Goal: Information Seeking & Learning: Find specific fact

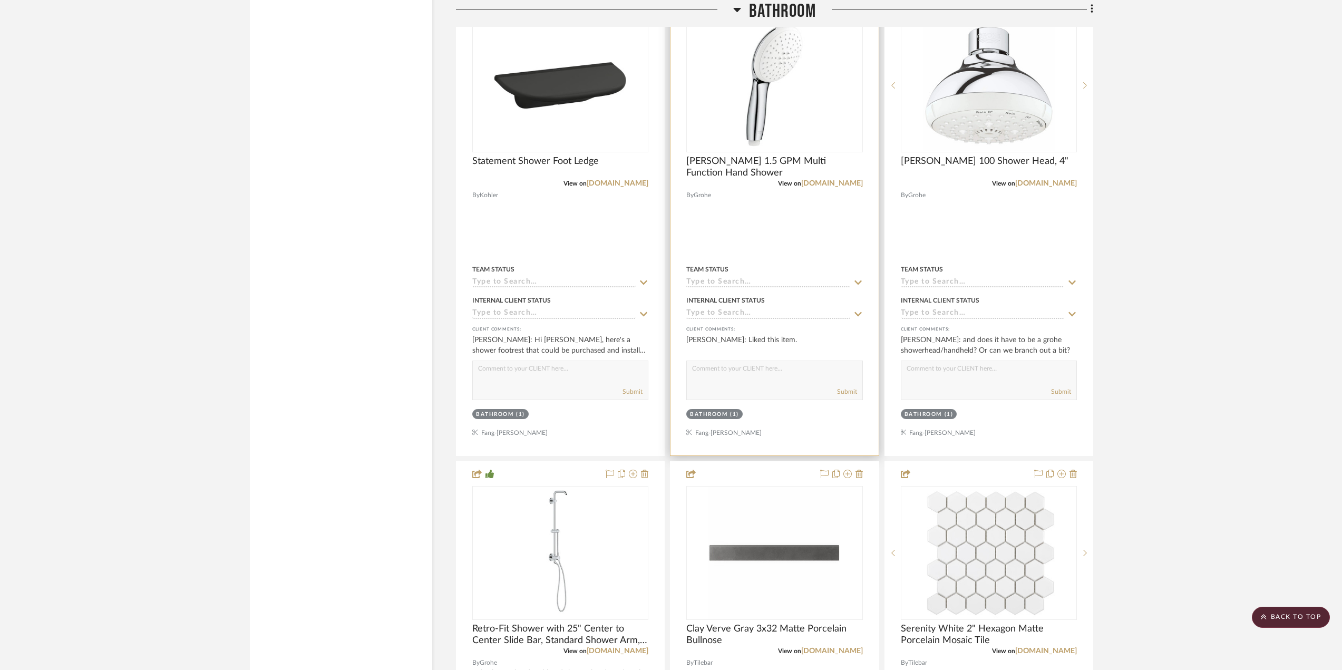
scroll to position [1789, 0]
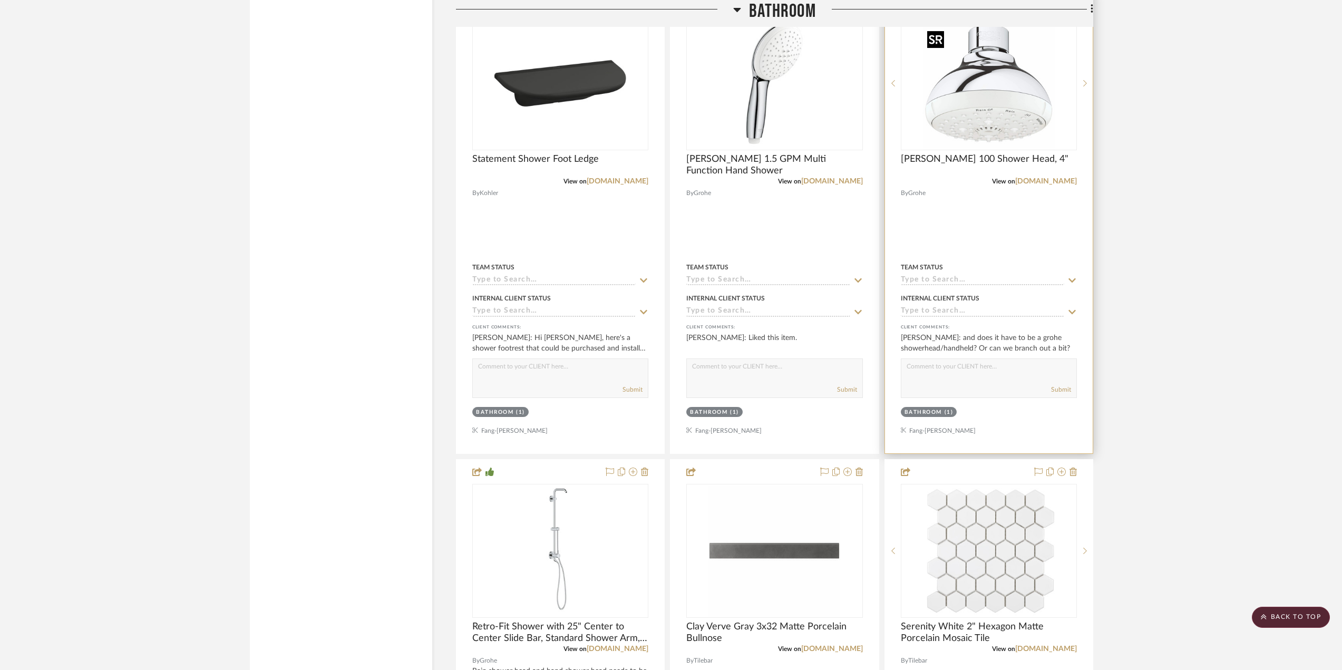
click at [1005, 117] on img "0" at bounding box center [989, 83] width 132 height 132
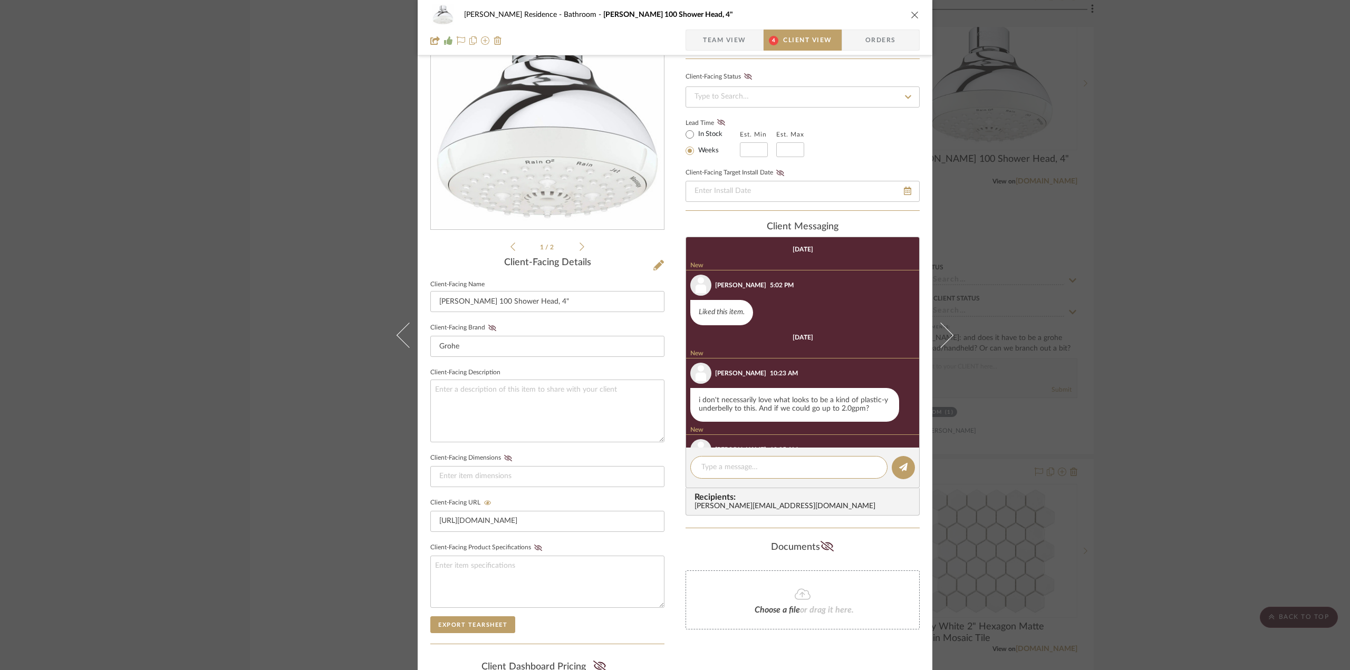
scroll to position [149, 0]
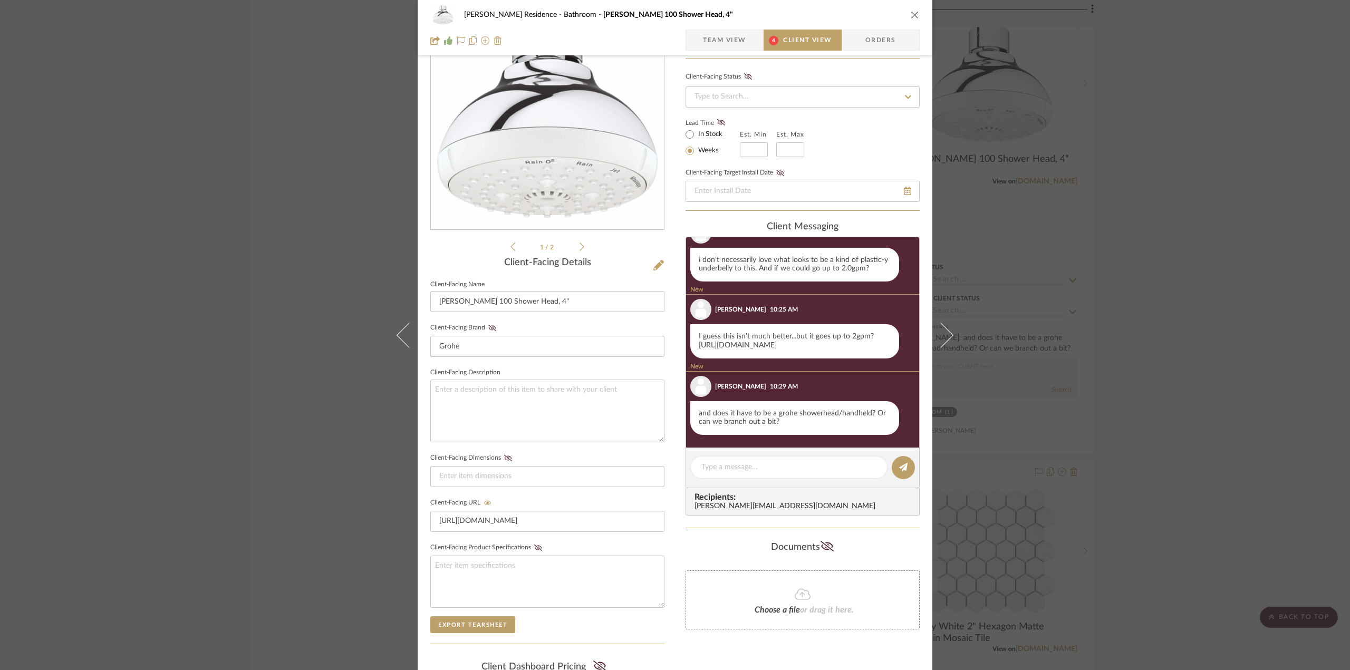
click at [768, 342] on link "[URL][DOMAIN_NAME]" at bounding box center [738, 345] width 78 height 7
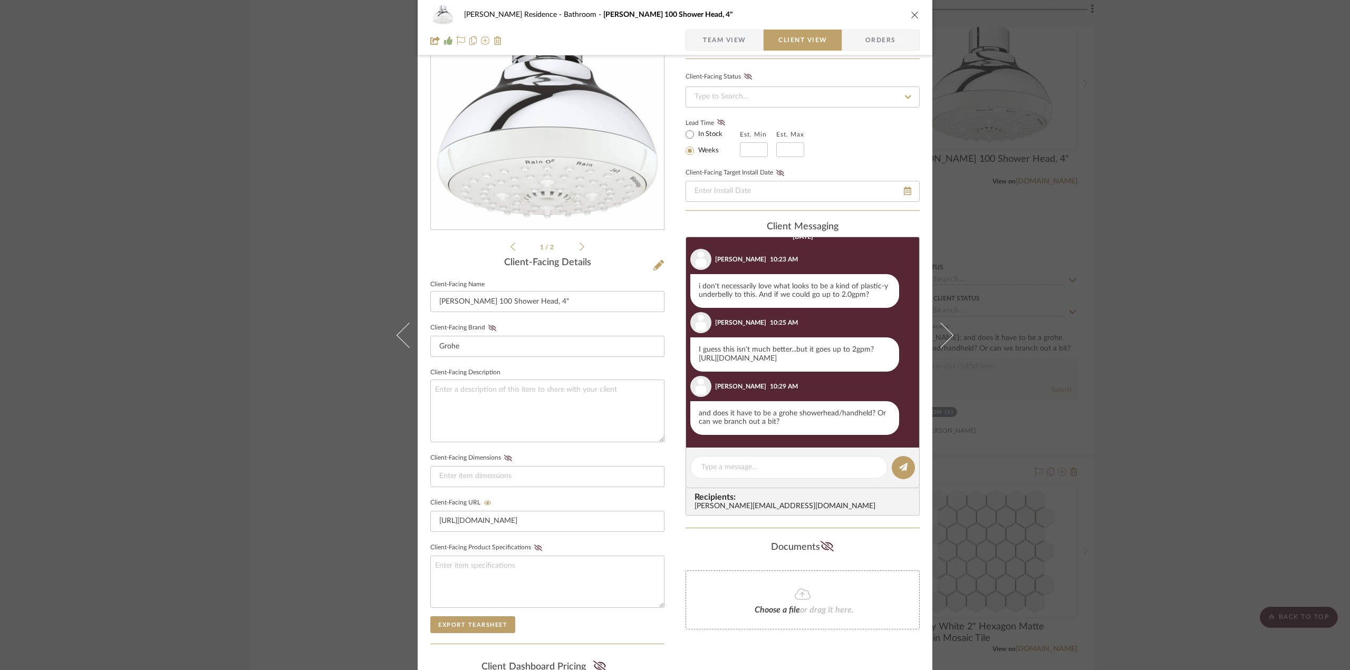
scroll to position [96, 0]
click at [155, 271] on div "[PERSON_NAME] Residence Bathroom [PERSON_NAME] 100 Shower Head, 4" Team View Cl…" at bounding box center [675, 335] width 1350 height 670
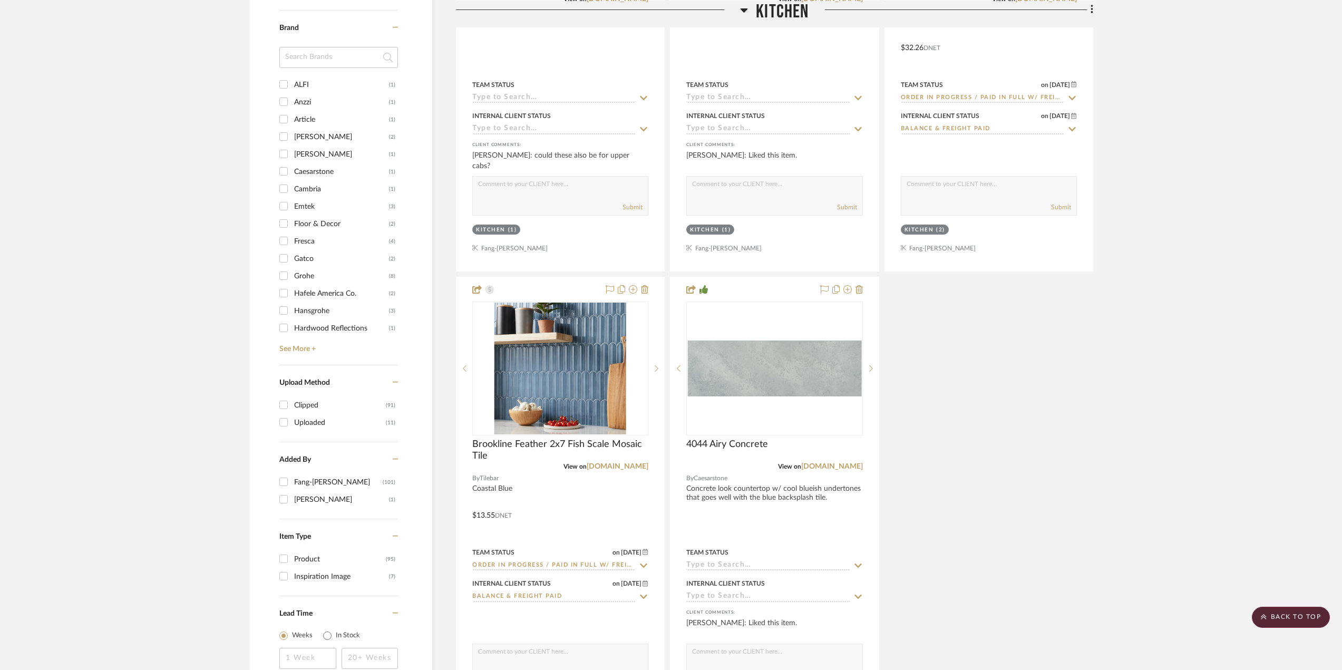
scroll to position [946, 0]
